Goal: Transaction & Acquisition: Purchase product/service

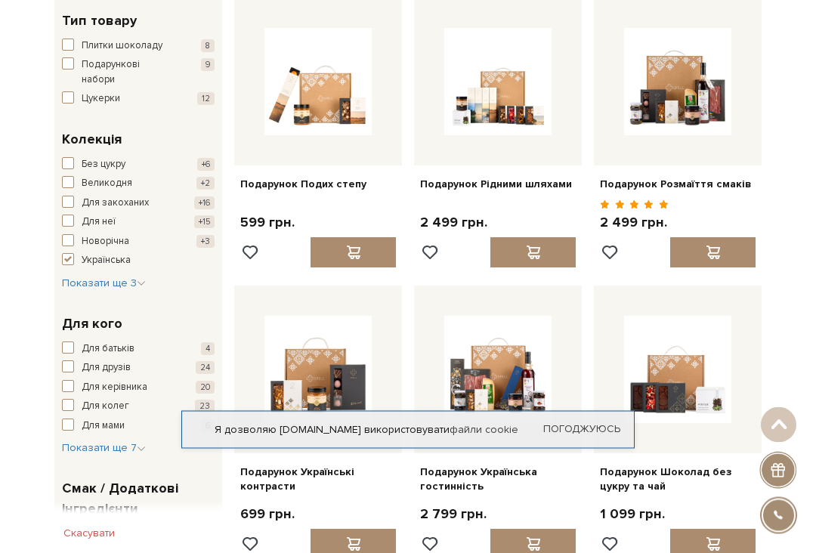
scroll to position [469, 0]
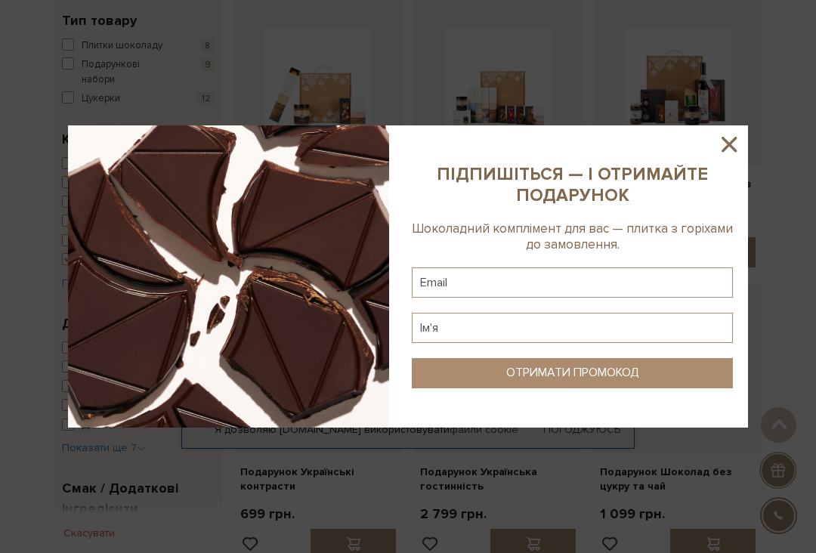
click at [718, 157] on icon at bounding box center [729, 144] width 26 height 26
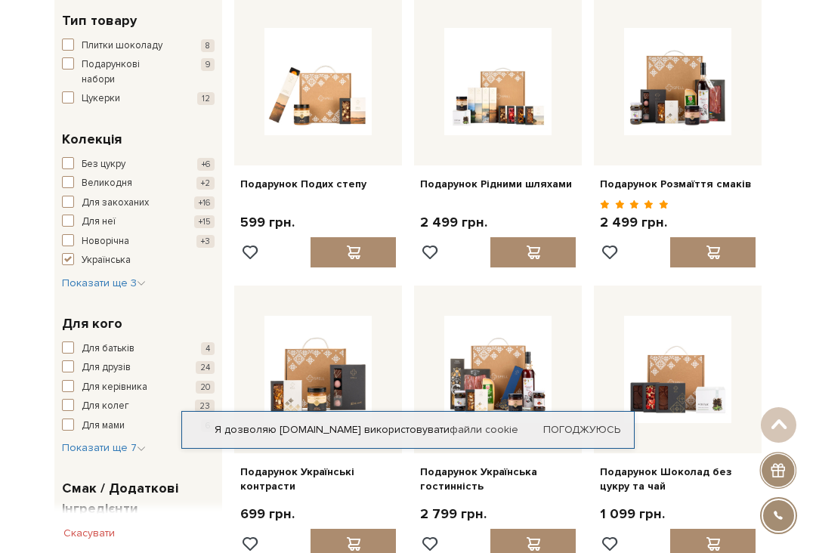
click at [64, 360] on span "button" at bounding box center [68, 366] width 12 height 12
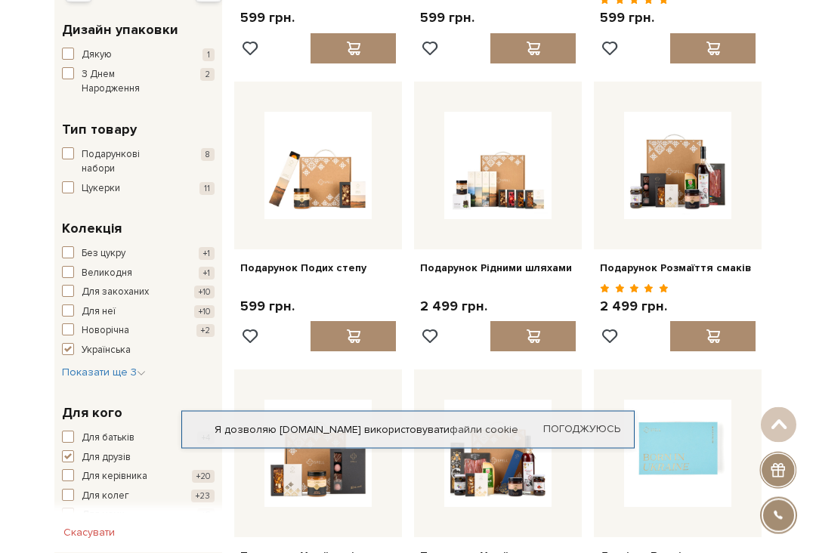
click at [127, 366] on span "Показати ще 3" at bounding box center [104, 372] width 84 height 13
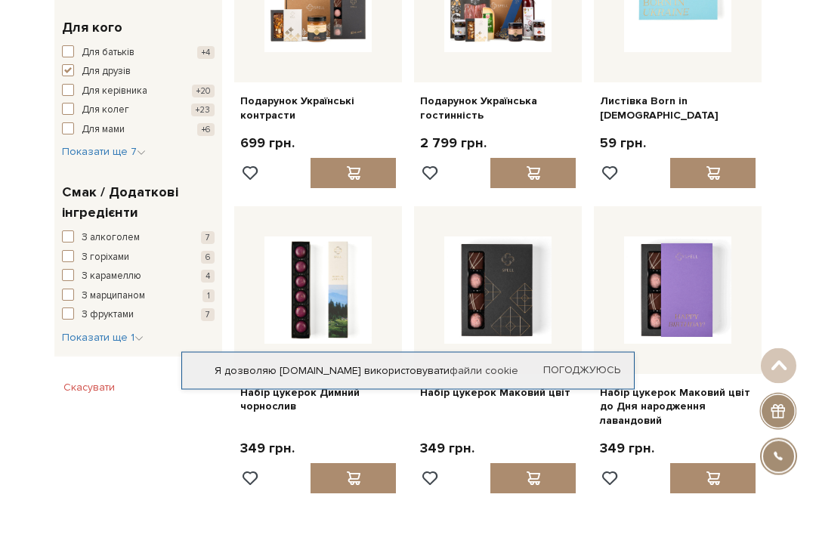
scroll to position [883, 0]
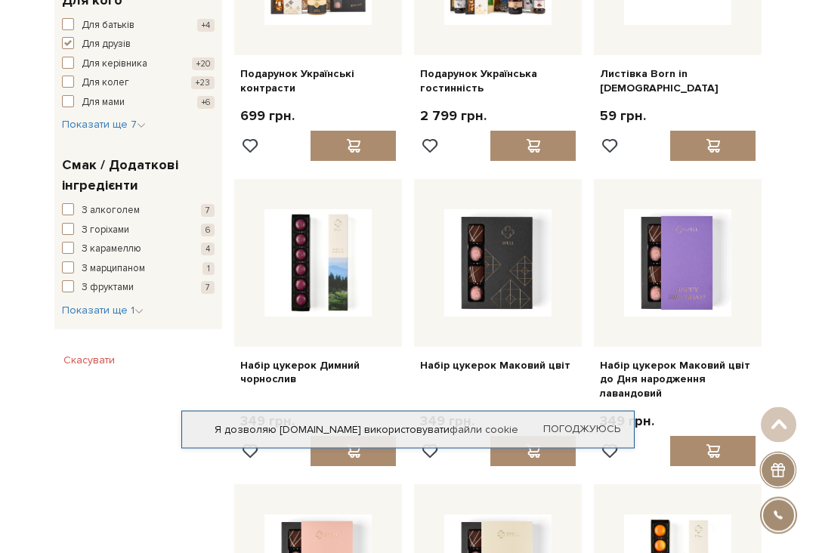
click at [135, 307] on icon "button" at bounding box center [138, 311] width 9 height 9
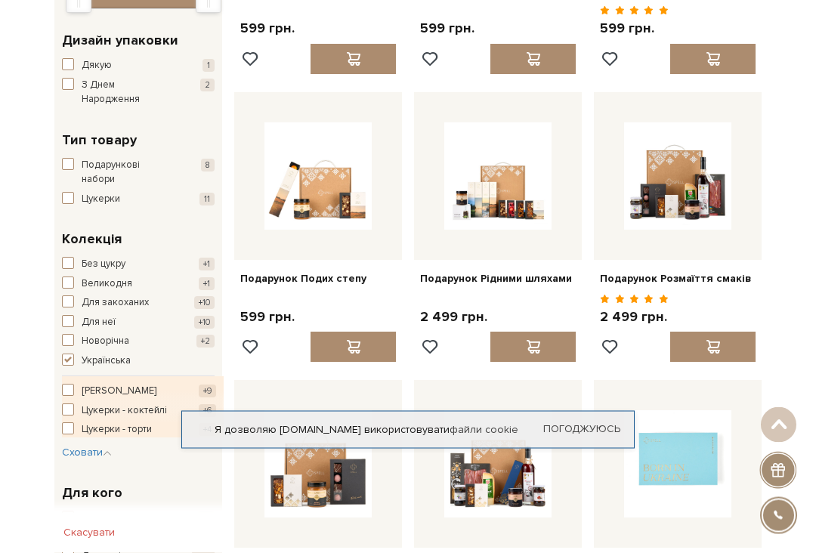
scroll to position [361, 0]
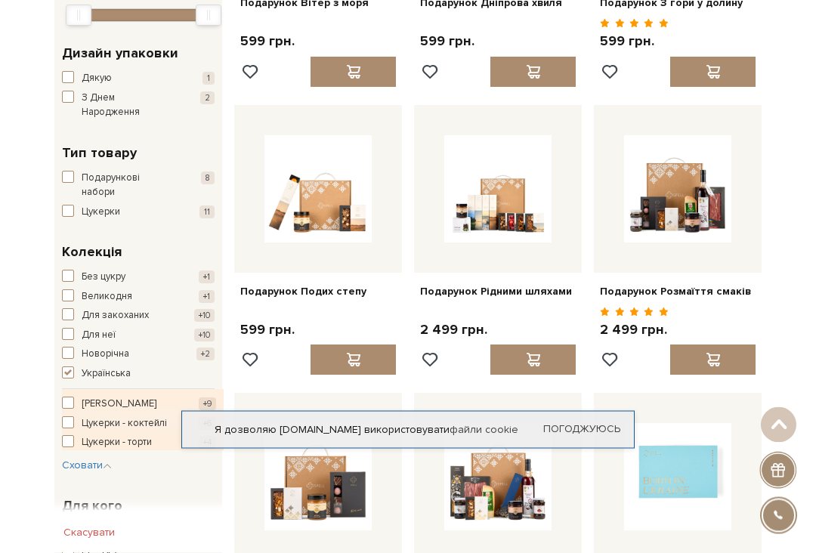
click at [66, 171] on span "button" at bounding box center [68, 177] width 12 height 12
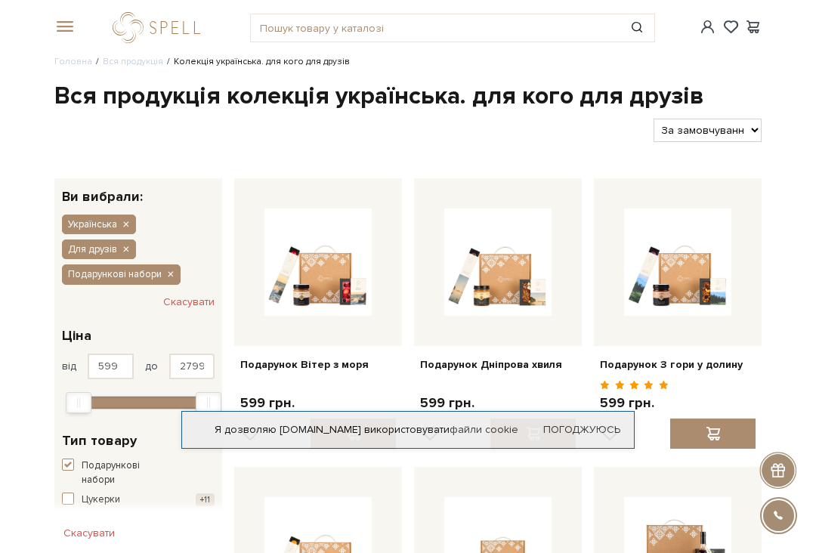
click at [335, 251] on img at bounding box center [317, 261] width 107 height 107
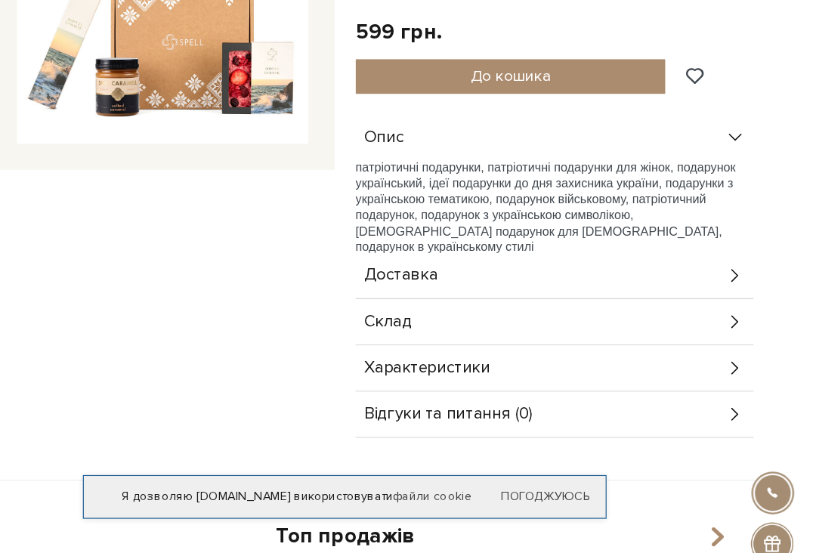
scroll to position [197, 0]
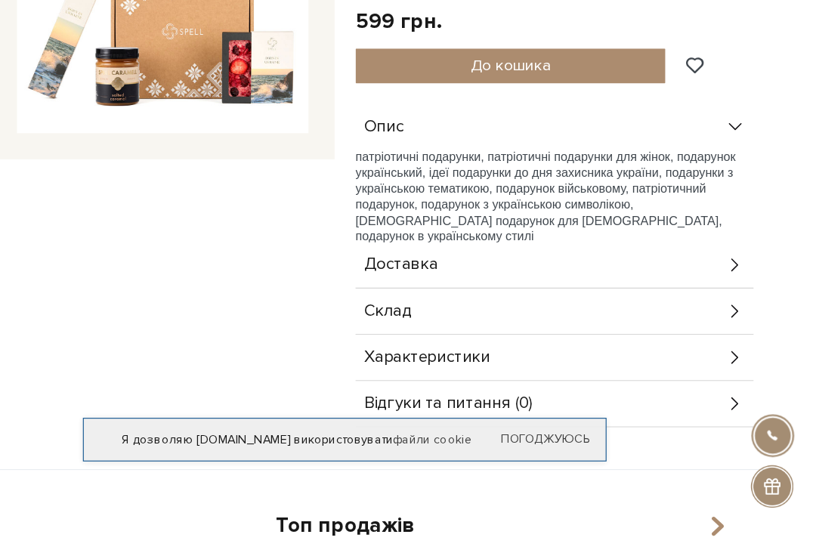
click at [737, 270] on icon at bounding box center [745, 278] width 17 height 17
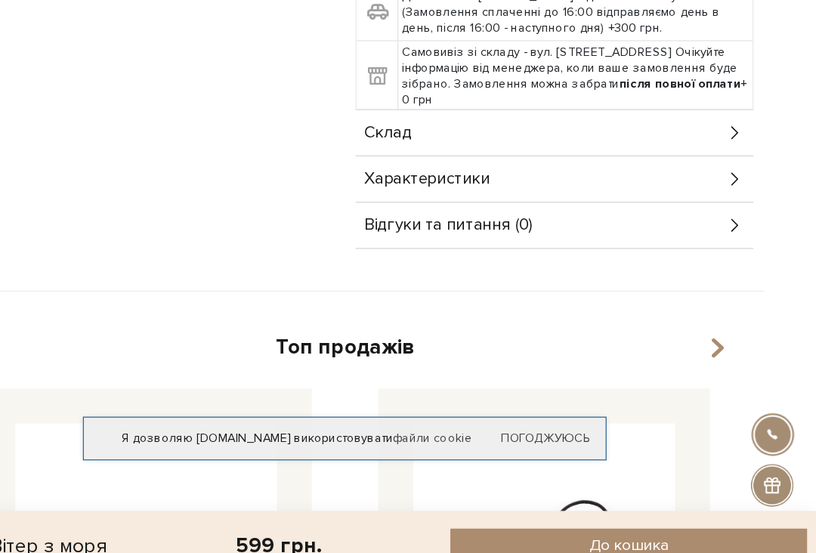
scroll to position [558, 0]
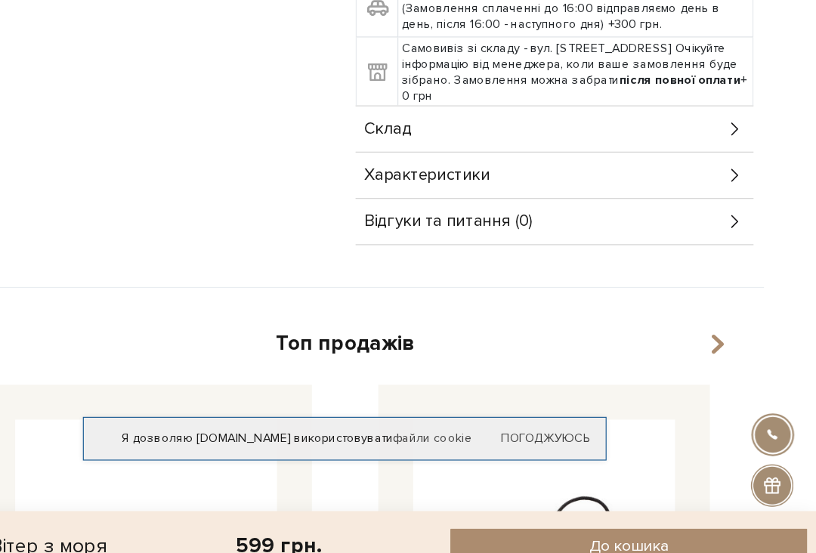
click at [737, 153] on icon at bounding box center [745, 161] width 17 height 17
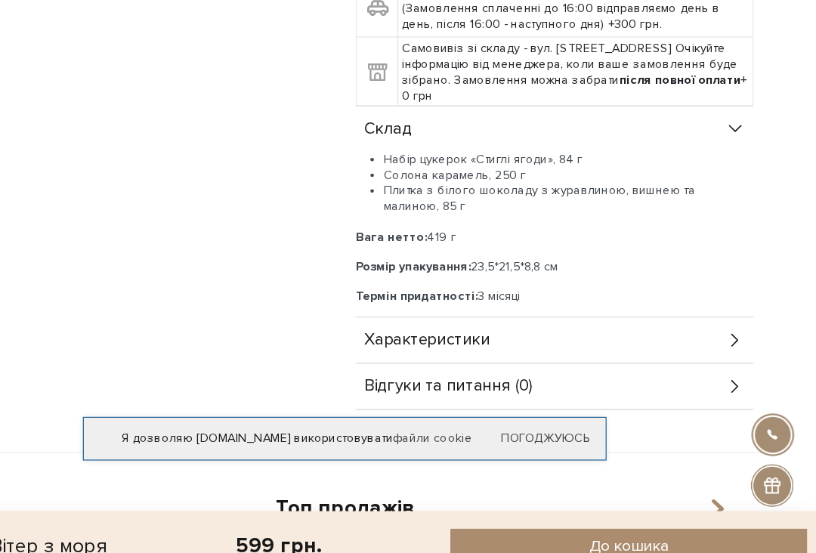
scroll to position [559, 0]
click at [737, 335] on icon at bounding box center [745, 343] width 17 height 17
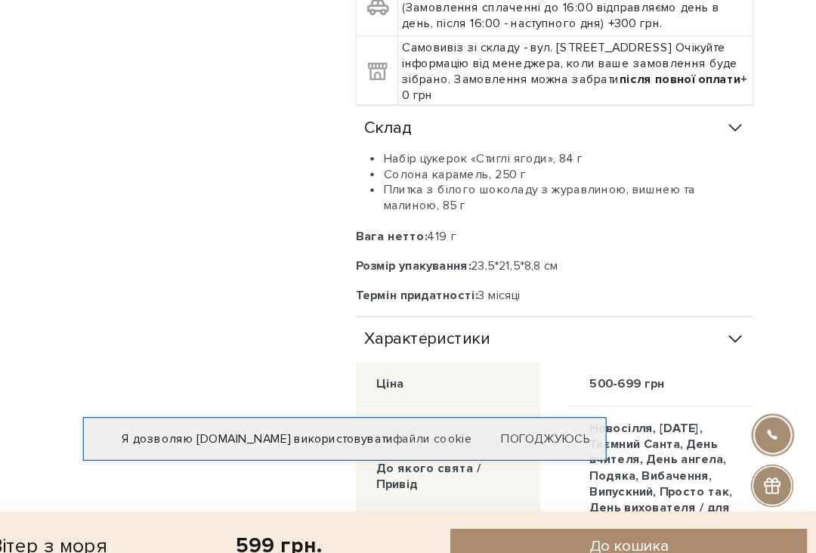
click at [624, 324] on div "Характеристики" at bounding box center [589, 343] width 344 height 39
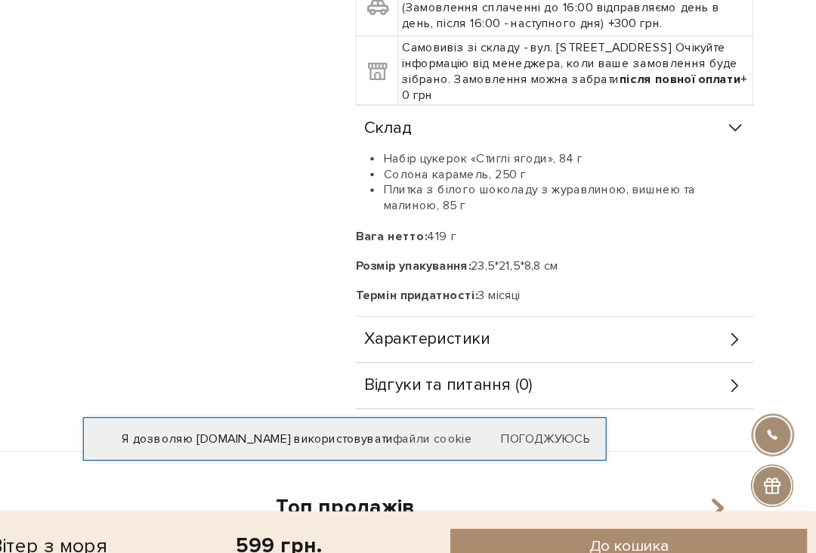
click at [737, 335] on icon at bounding box center [745, 343] width 17 height 17
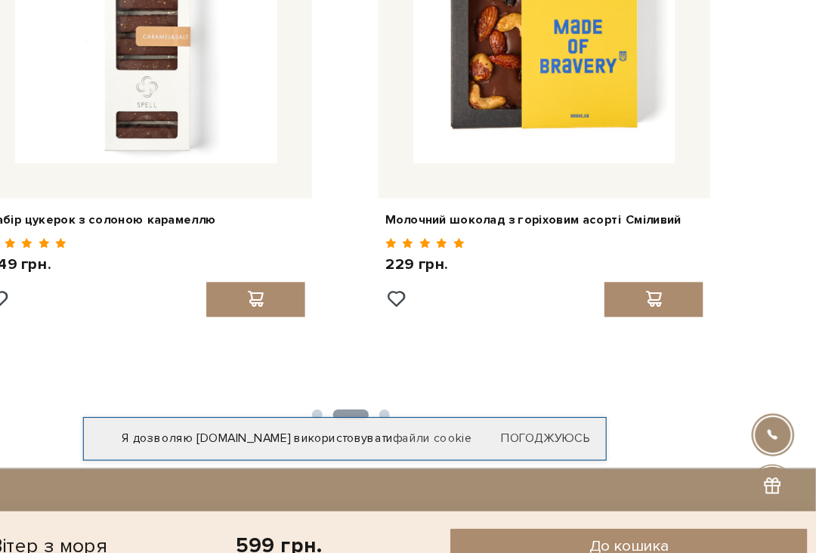
scroll to position [1531, 0]
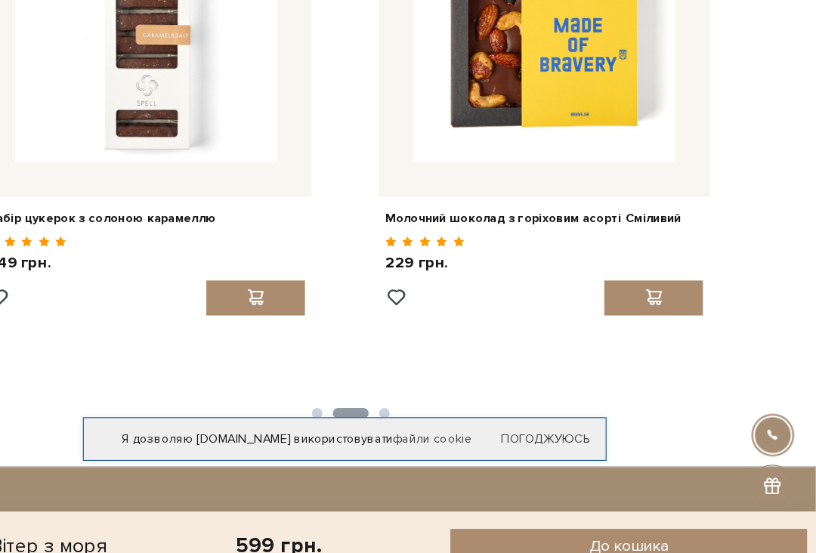
click at [632, 292] on div at bounding box center [674, 307] width 85 height 30
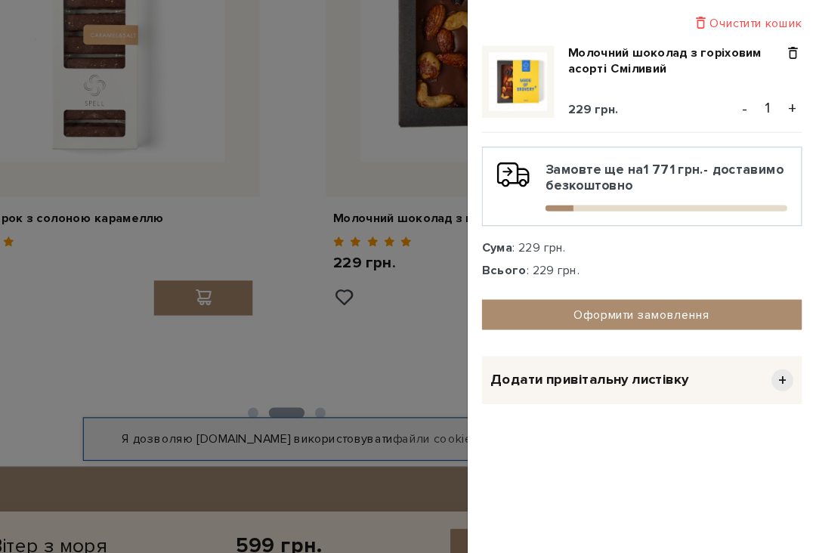
click at [568, 309] on link "Оформити замовлення" at bounding box center [664, 322] width 277 height 26
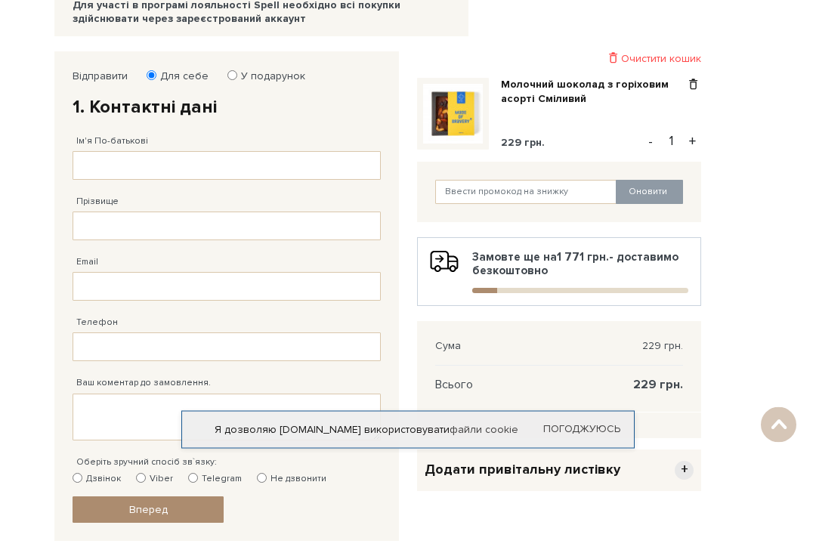
scroll to position [65, 0]
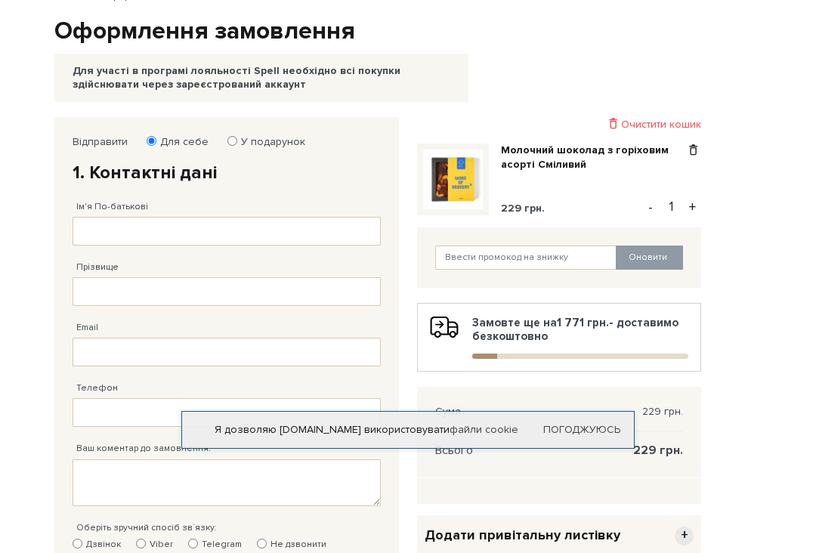
click at [687, 206] on button "+" at bounding box center [691, 207] width 17 height 23
type input "2"
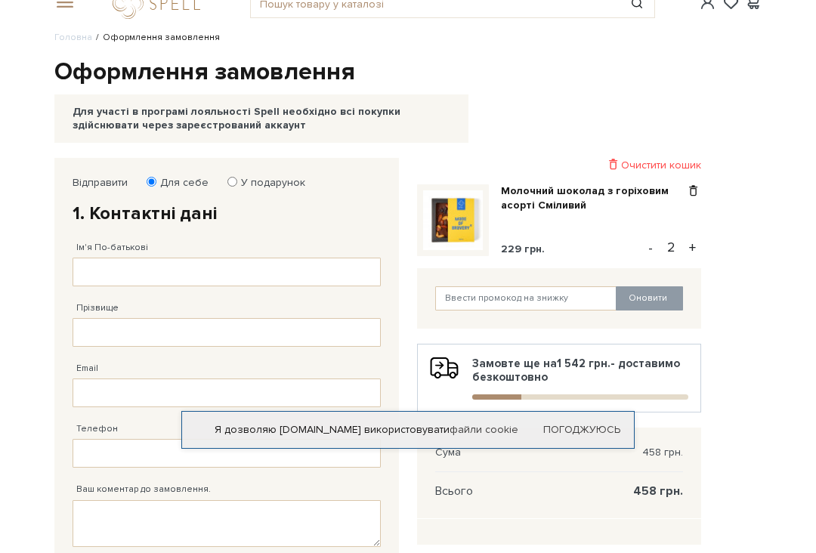
scroll to position [42, 0]
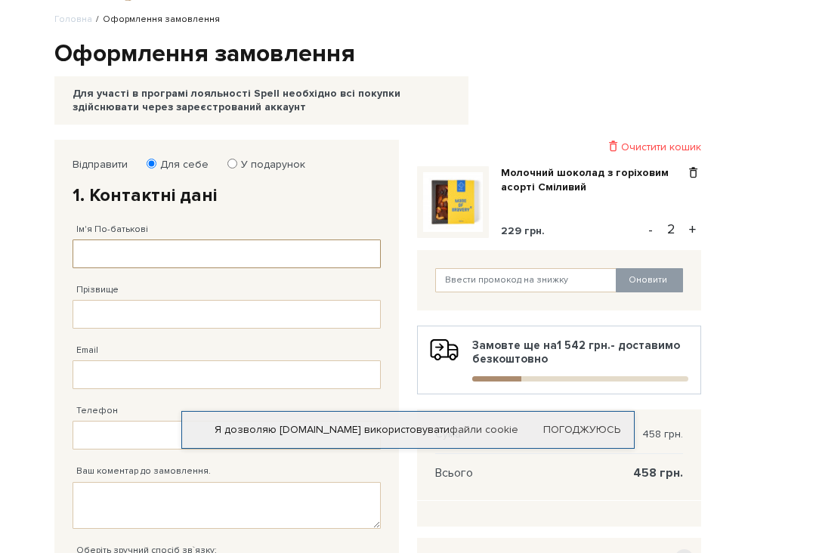
click at [113, 248] on input "Ім'я По-батькові" at bounding box center [227, 253] width 308 height 29
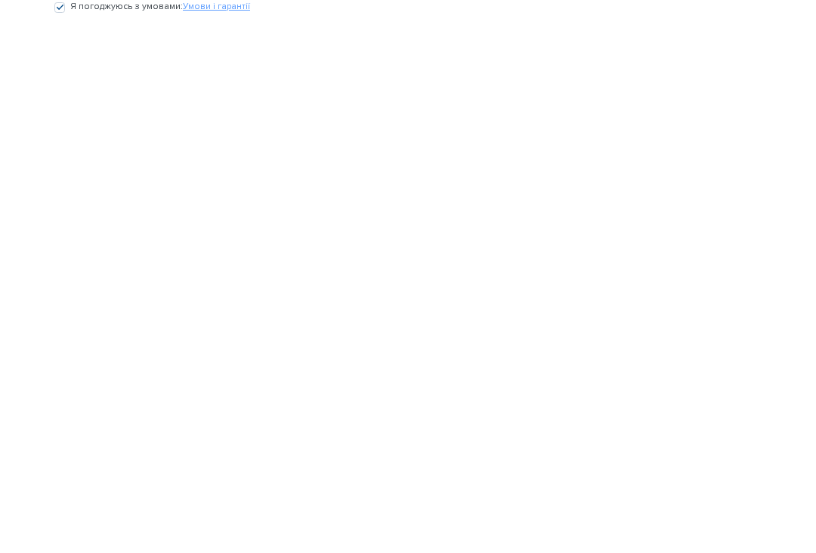
scroll to position [153, 0]
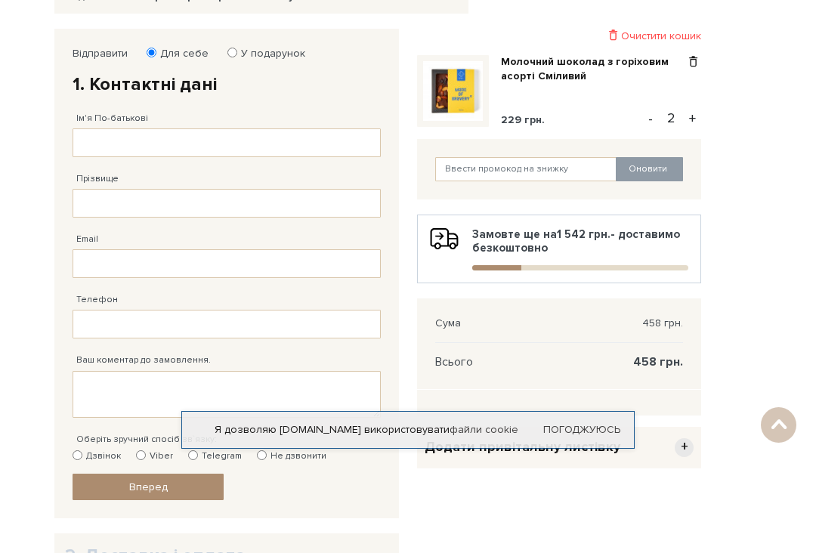
click at [234, 57] on input "У подарунок" at bounding box center [232, 53] width 10 height 10
radio input "true"
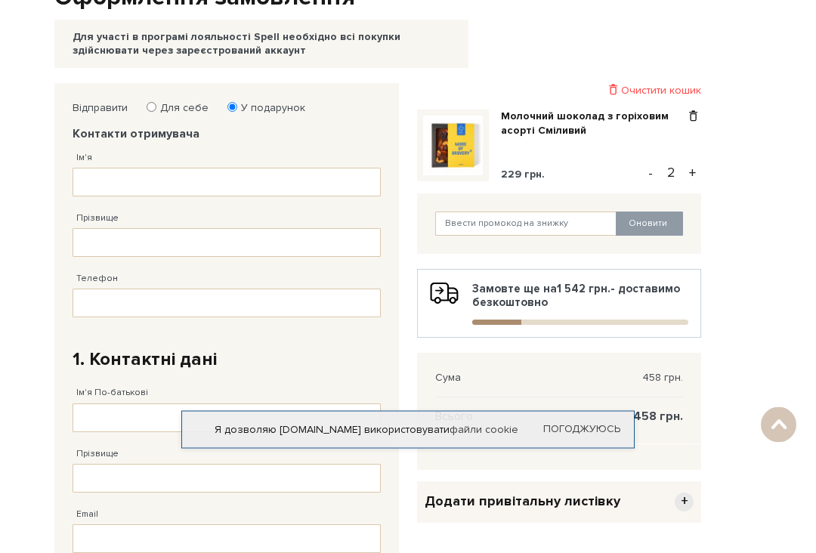
scroll to position [100, 0]
